Goal: Information Seeking & Learning: Learn about a topic

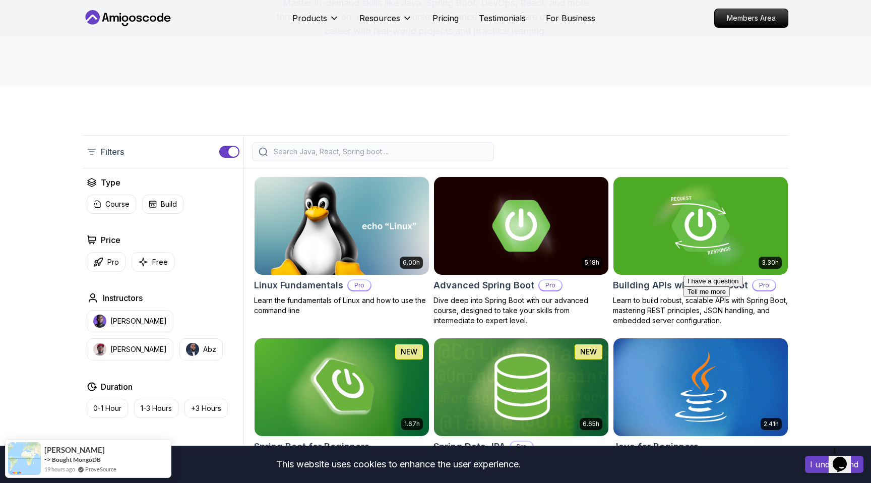
scroll to position [224, 0]
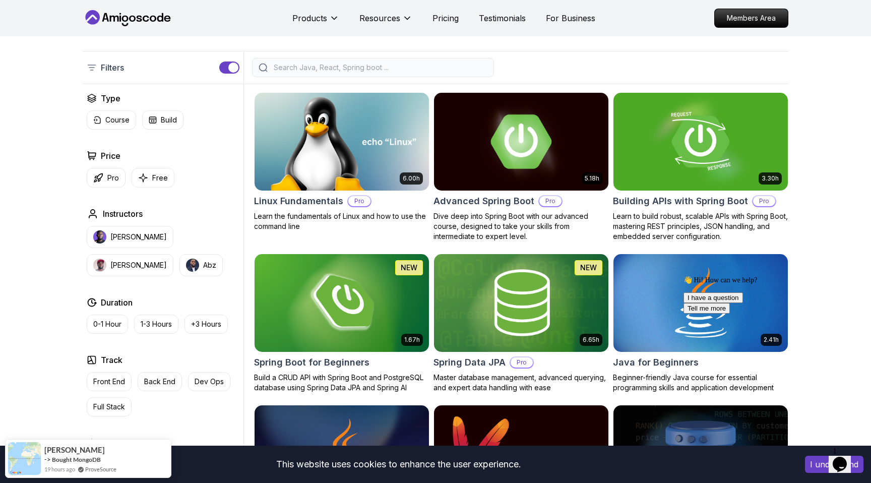
click at [504, 149] on img at bounding box center [520, 141] width 183 height 102
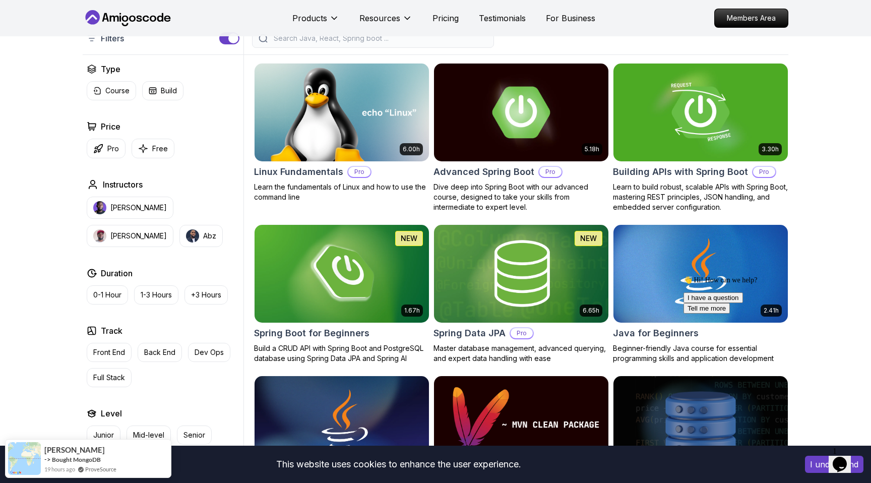
scroll to position [271, 0]
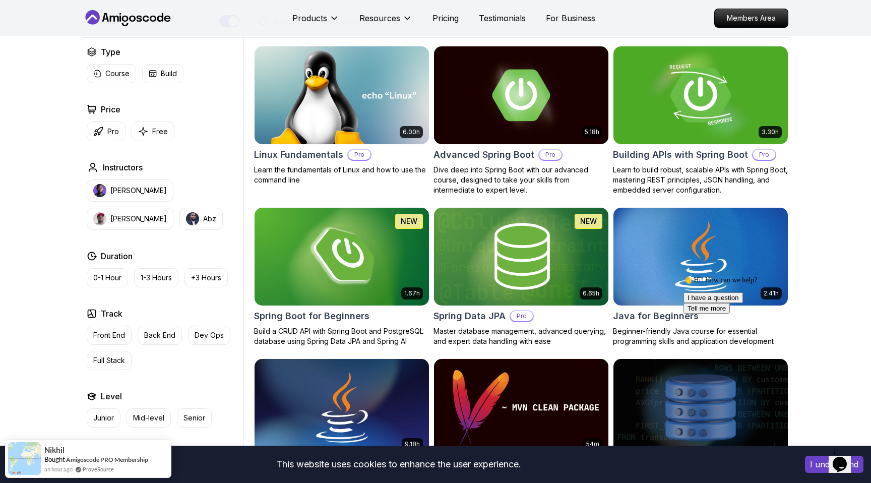
click at [716, 114] on img at bounding box center [700, 95] width 183 height 102
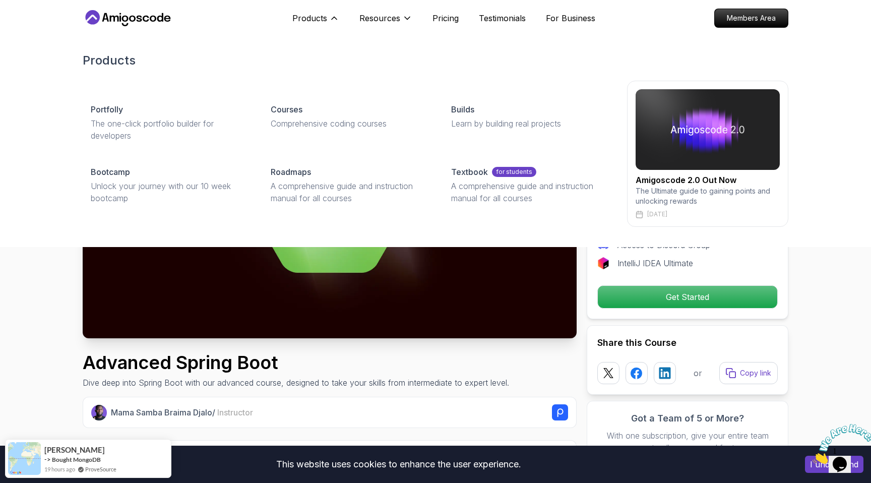
click at [45, 151] on div "Products Portfolly The one-click portfolio builder for developers Courses Compr…" at bounding box center [435, 139] width 871 height 215
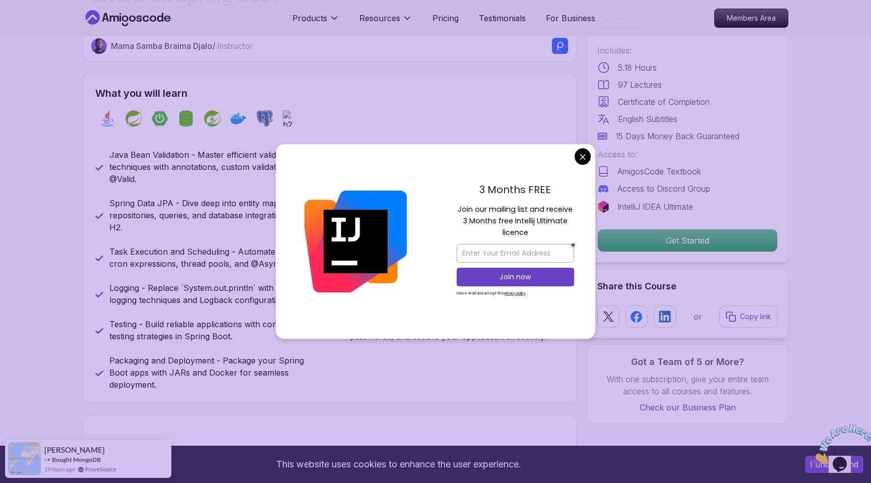
scroll to position [270, 0]
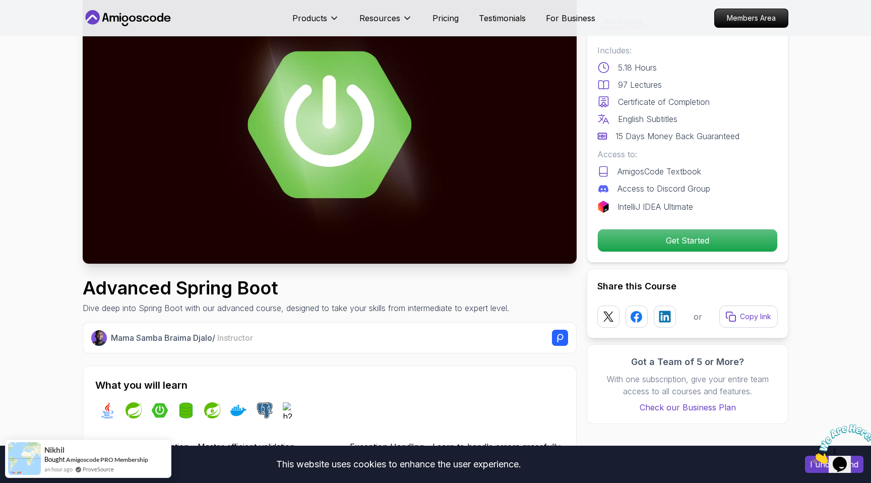
scroll to position [0, 0]
